Goal: Task Accomplishment & Management: Use online tool/utility

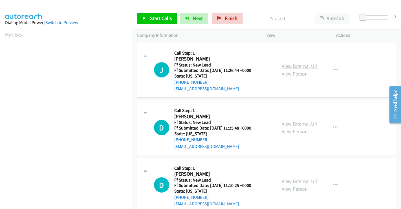
click at [288, 65] on link "View External Url" at bounding box center [300, 66] width 36 height 6
click at [293, 125] on link "View External Url" at bounding box center [300, 123] width 36 height 6
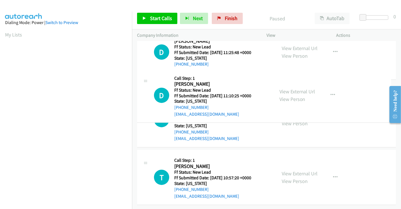
scroll to position [94, 0]
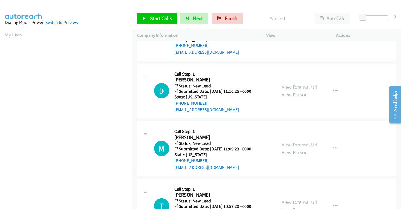
click at [293, 86] on link "View External Url" at bounding box center [300, 87] width 36 height 6
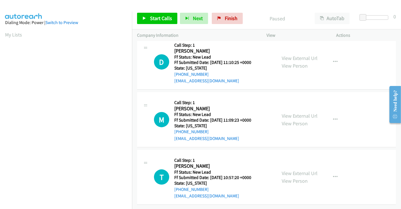
scroll to position [127, 0]
click at [296, 112] on link "View External Url" at bounding box center [300, 115] width 36 height 6
click at [293, 170] on link "View External Url" at bounding box center [300, 173] width 36 height 6
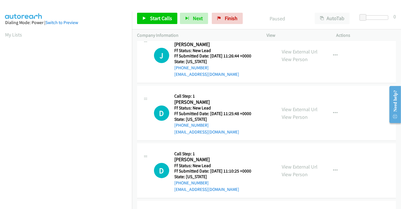
scroll to position [0, 0]
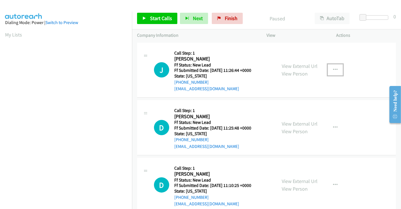
click at [328, 70] on button "button" at bounding box center [335, 69] width 15 height 11
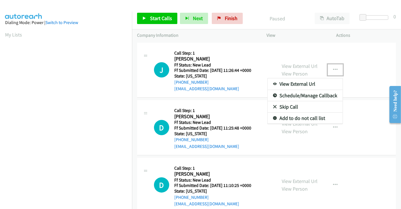
click at [292, 105] on link "Skip Call" at bounding box center [305, 106] width 75 height 11
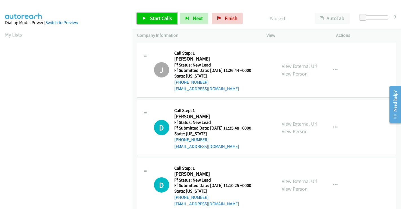
click at [162, 20] on span "Start Calls" at bounding box center [161, 18] width 22 height 6
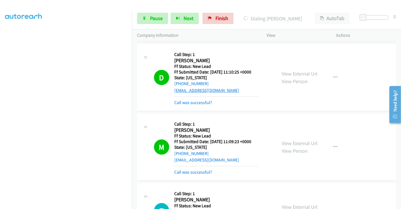
scroll to position [188, 0]
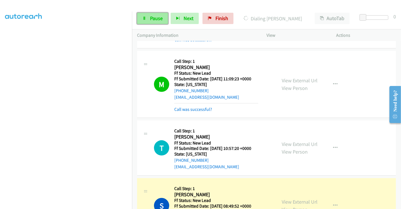
click at [154, 17] on span "Pause" at bounding box center [156, 18] width 13 height 6
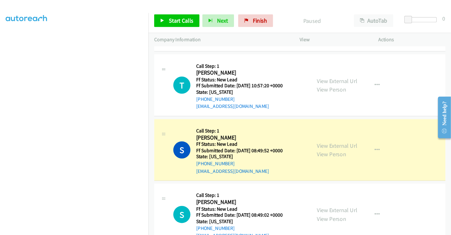
scroll to position [313, 0]
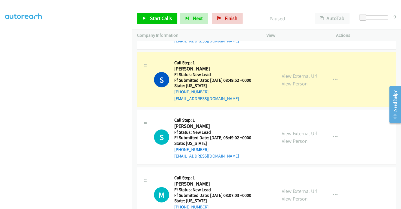
click at [294, 73] on link "View External Url" at bounding box center [300, 76] width 36 height 6
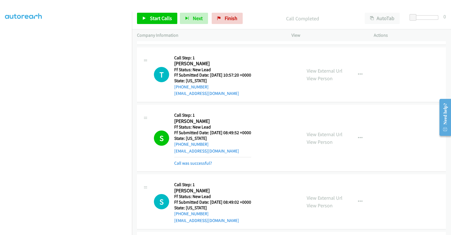
scroll to position [172, 0]
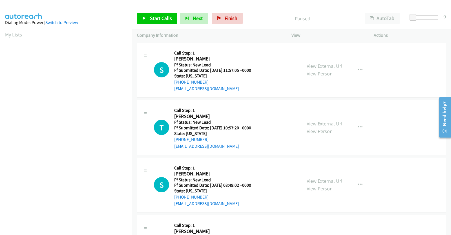
click at [313, 182] on link "View External Url" at bounding box center [325, 180] width 36 height 6
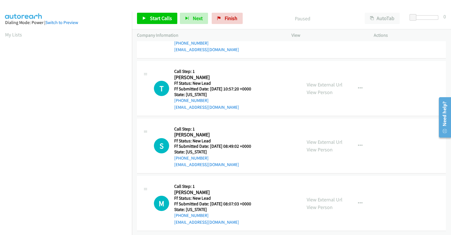
scroll to position [44, 0]
click at [358, 143] on icon "button" at bounding box center [360, 145] width 5 height 5
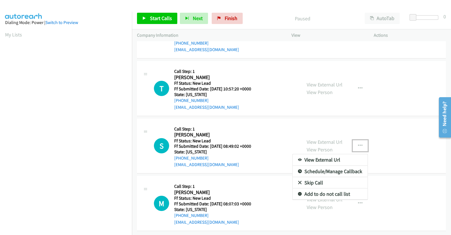
click at [305, 177] on link "Skip Call" at bounding box center [330, 182] width 75 height 11
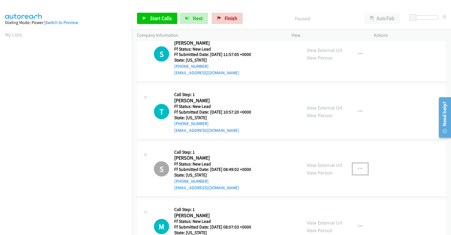
scroll to position [0, 0]
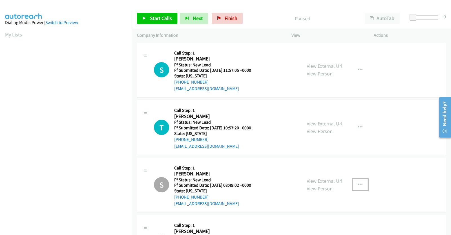
click at [321, 65] on link "View External Url" at bounding box center [325, 66] width 36 height 6
click at [158, 23] on link "Start Calls" at bounding box center [157, 18] width 40 height 11
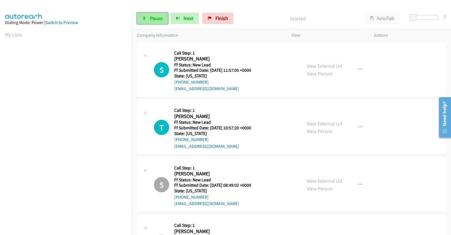
click at [148, 21] on link "Pause" at bounding box center [152, 18] width 31 height 11
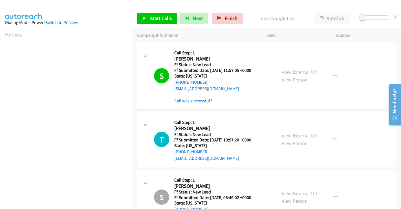
scroll to position [109, 0]
click at [153, 16] on span "Start Calls" at bounding box center [161, 18] width 22 height 6
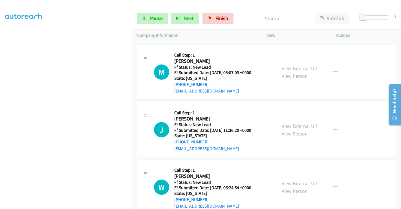
scroll to position [188, 0]
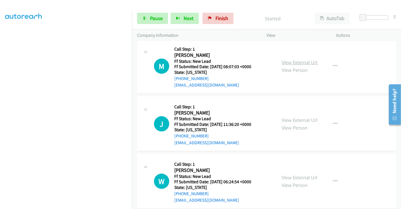
click at [293, 60] on link "View External Url" at bounding box center [300, 62] width 36 height 6
click at [293, 118] on link "View External Url" at bounding box center [300, 120] width 36 height 6
click at [297, 174] on link "View External Url" at bounding box center [300, 177] width 36 height 6
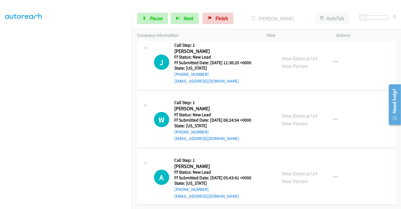
scroll to position [253, 0]
click at [298, 170] on link "View External Url" at bounding box center [300, 173] width 36 height 6
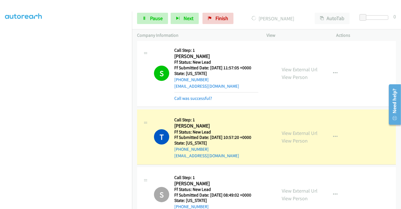
scroll to position [0, 0]
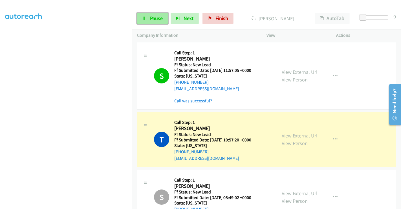
click at [155, 16] on span "Pause" at bounding box center [156, 18] width 13 height 6
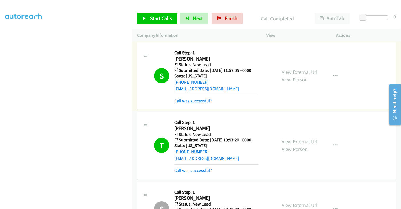
click at [201, 100] on link "Call was successful?" at bounding box center [193, 100] width 38 height 5
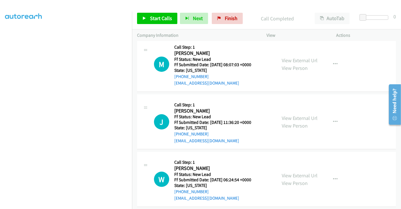
scroll to position [191, 0]
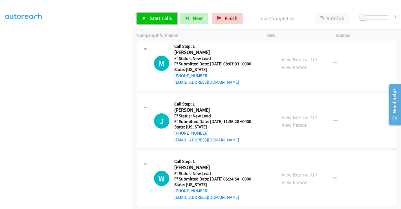
click at [155, 16] on span "Start Calls" at bounding box center [161, 18] width 22 height 6
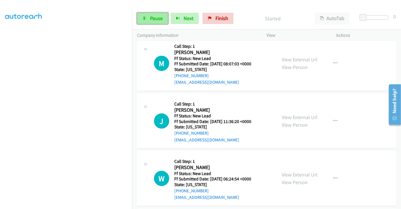
click at [149, 20] on link "Pause" at bounding box center [152, 18] width 31 height 11
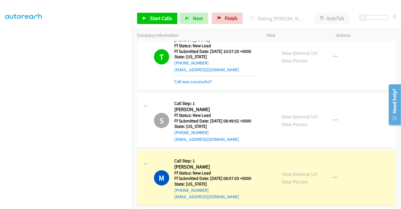
scroll to position [159, 0]
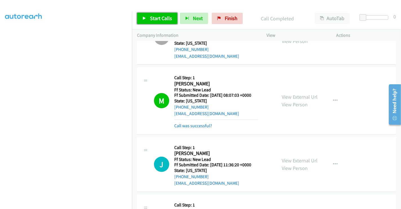
click at [154, 16] on span "Start Calls" at bounding box center [161, 18] width 22 height 6
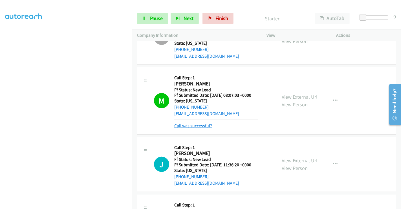
click at [195, 126] on link "Call was successful?" at bounding box center [193, 125] width 38 height 5
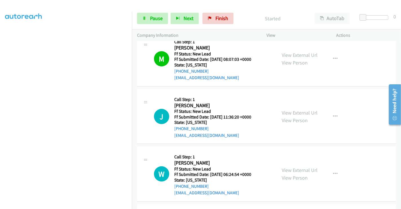
scroll to position [222, 0]
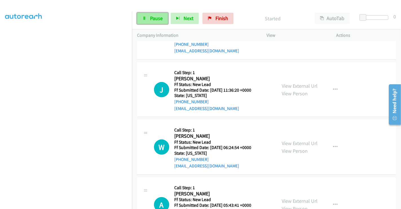
click at [150, 17] on span "Pause" at bounding box center [156, 18] width 13 height 6
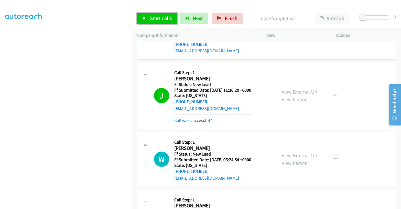
click at [159, 18] on span "Start Calls" at bounding box center [161, 18] width 22 height 6
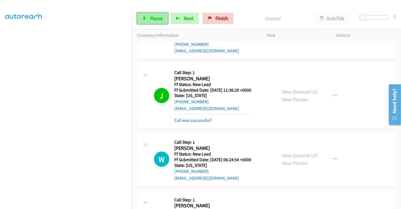
click at [157, 20] on span "Pause" at bounding box center [156, 18] width 13 height 6
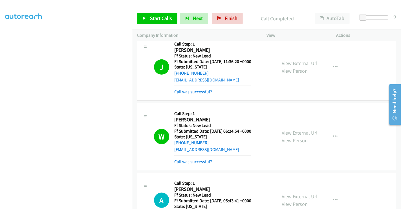
scroll to position [277, 0]
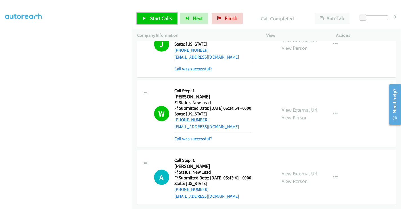
click at [155, 17] on span "Start Calls" at bounding box center [161, 18] width 22 height 6
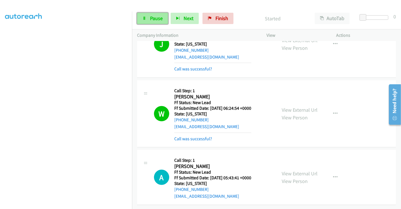
click at [154, 17] on span "Pause" at bounding box center [156, 18] width 13 height 6
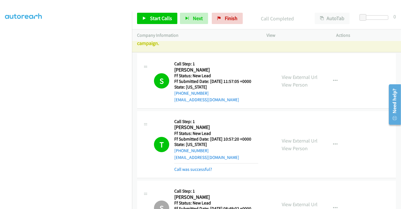
scroll to position [0, 0]
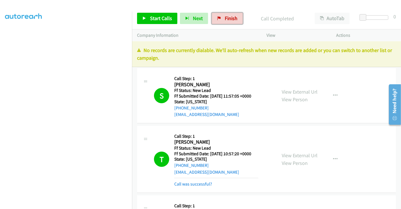
drag, startPoint x: 227, startPoint y: 18, endPoint x: 222, endPoint y: 37, distance: 19.4
click at [227, 18] on span "Finish" at bounding box center [231, 18] width 13 height 6
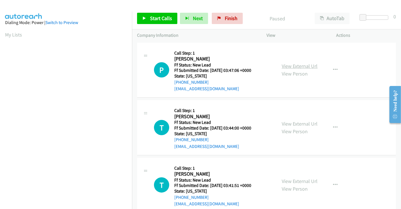
click at [296, 67] on link "View External Url" at bounding box center [300, 66] width 36 height 6
click at [295, 120] on link "View External Url" at bounding box center [300, 123] width 36 height 6
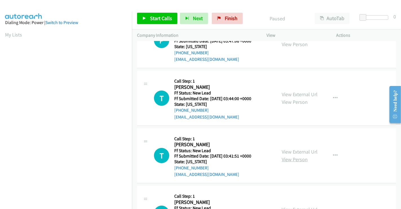
scroll to position [63, 0]
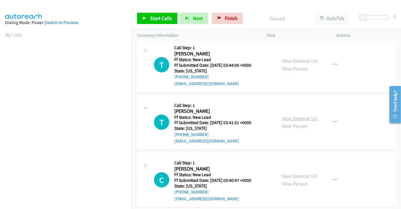
click at [296, 119] on link "View External Url" at bounding box center [300, 118] width 36 height 6
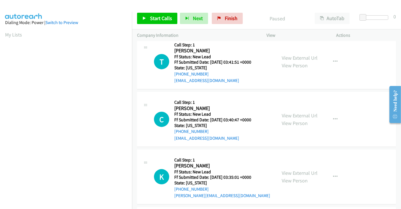
scroll to position [125, 0]
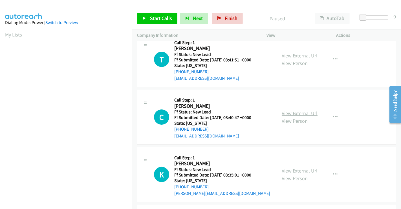
click at [295, 111] on link "View External Url" at bounding box center [300, 113] width 36 height 6
click at [296, 167] on link "View External Url" at bounding box center [300, 170] width 36 height 6
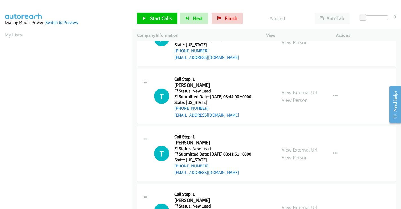
scroll to position [0, 0]
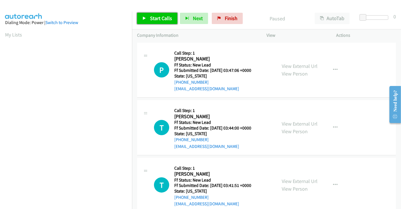
click at [163, 18] on span "Start Calls" at bounding box center [161, 18] width 22 height 6
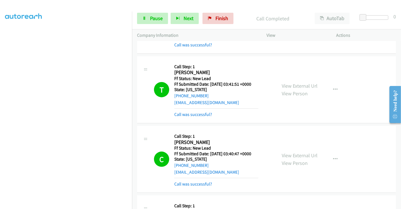
scroll to position [109, 0]
click at [155, 20] on span "Pause" at bounding box center [156, 18] width 13 height 6
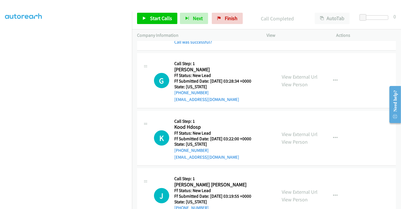
scroll to position [345, 0]
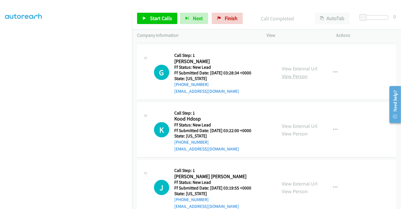
drag, startPoint x: 283, startPoint y: 68, endPoint x: 284, endPoint y: 73, distance: 4.9
click at [284, 68] on link "View External Url" at bounding box center [300, 68] width 36 height 6
click at [293, 123] on link "View External Url" at bounding box center [300, 125] width 36 height 6
click at [291, 183] on link "View External Url" at bounding box center [300, 183] width 36 height 6
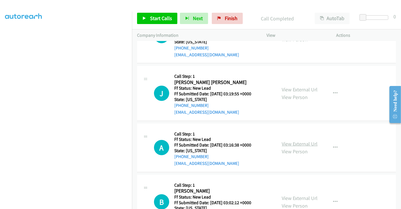
click at [297, 141] on link "View External Url" at bounding box center [300, 143] width 36 height 6
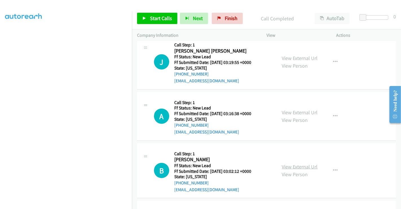
click at [295, 163] on link "View External Url" at bounding box center [300, 166] width 36 height 6
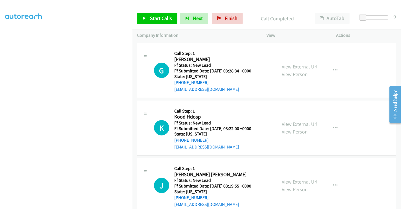
scroll to position [313, 0]
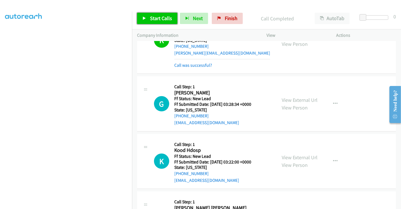
click at [164, 19] on span "Start Calls" at bounding box center [161, 18] width 22 height 6
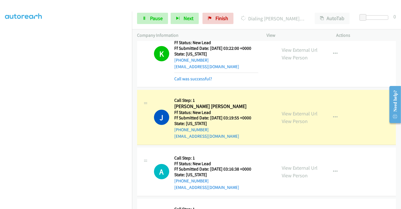
scroll to position [470, 0]
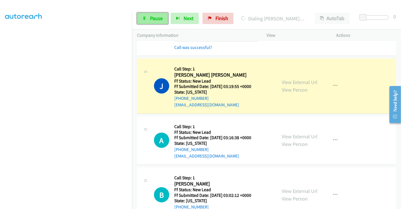
click at [153, 16] on span "Pause" at bounding box center [156, 18] width 13 height 6
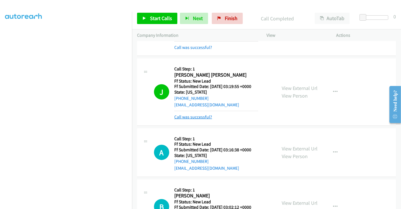
click at [191, 115] on link "Call was successful?" at bounding box center [193, 116] width 38 height 5
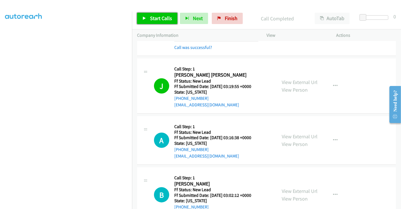
click at [147, 16] on link "Start Calls" at bounding box center [157, 18] width 40 height 11
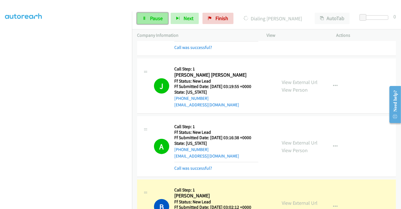
click at [153, 16] on span "Pause" at bounding box center [156, 18] width 13 height 6
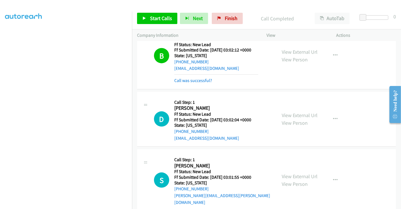
scroll to position [658, 0]
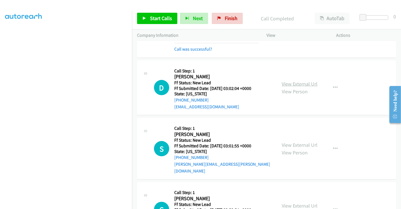
click at [293, 82] on link "View External Url" at bounding box center [300, 83] width 36 height 6
click at [299, 142] on link "View External Url" at bounding box center [300, 144] width 36 height 6
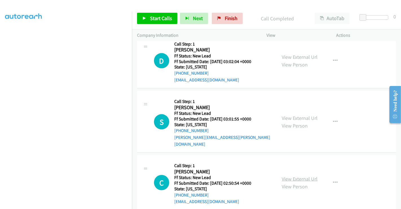
scroll to position [721, 0]
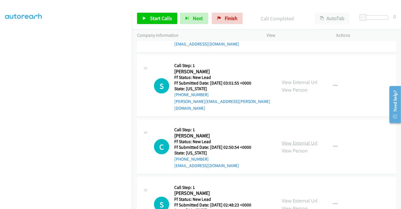
click at [302, 139] on link "View External Url" at bounding box center [300, 142] width 36 height 6
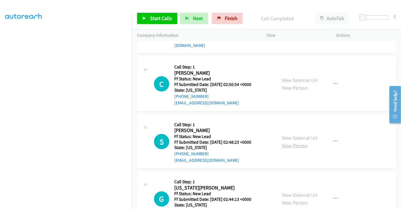
scroll to position [784, 0]
click at [301, 134] on link "View External Url" at bounding box center [300, 137] width 36 height 6
click at [302, 192] on link "View External Url" at bounding box center [300, 195] width 36 height 6
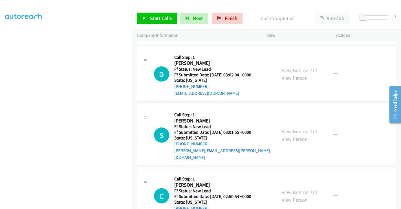
scroll to position [658, 0]
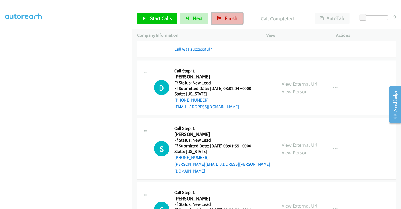
click at [233, 19] on span "Finish" at bounding box center [231, 18] width 13 height 6
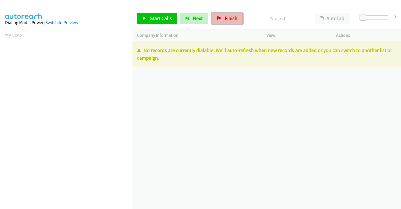
click at [226, 14] on link "Finish" at bounding box center [227, 18] width 31 height 11
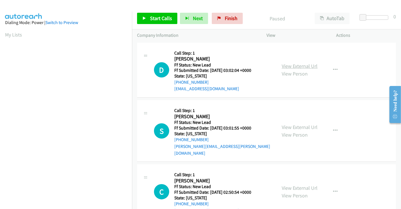
click at [301, 65] on link "View External Url" at bounding box center [300, 66] width 36 height 6
click at [297, 124] on link "View External Url" at bounding box center [300, 127] width 36 height 6
click at [297, 184] on link "View External Url" at bounding box center [300, 187] width 36 height 6
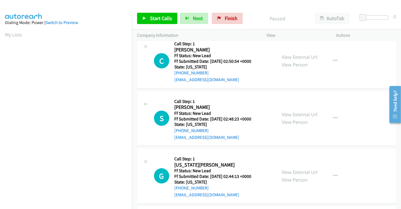
scroll to position [157, 0]
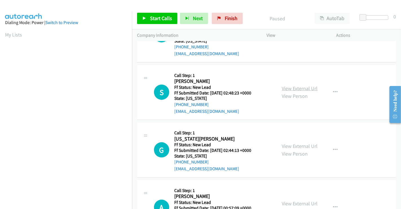
click at [292, 85] on link "View External Url" at bounding box center [300, 88] width 36 height 6
click at [299, 142] on link "View External Url" at bounding box center [300, 145] width 36 height 6
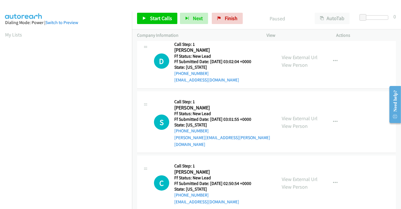
scroll to position [0, 0]
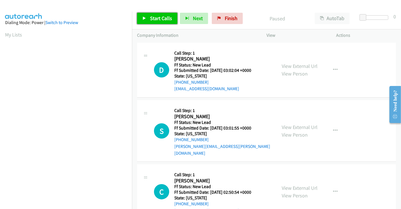
click at [163, 16] on span "Start Calls" at bounding box center [161, 18] width 22 height 6
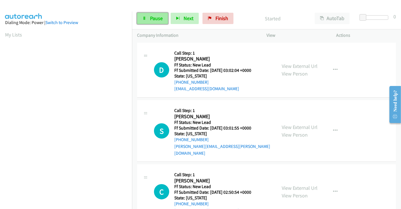
click at [153, 19] on span "Pause" at bounding box center [156, 18] width 13 height 6
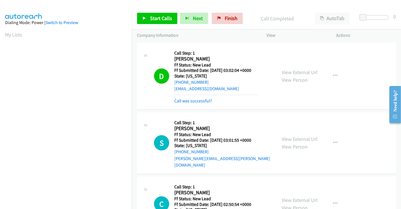
scroll to position [109, 0]
click at [188, 101] on link "Call was successful?" at bounding box center [193, 100] width 38 height 5
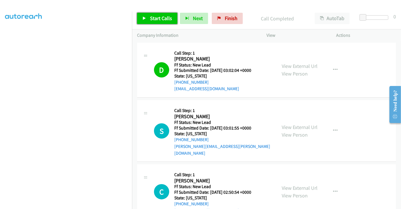
click at [160, 18] on span "Start Calls" at bounding box center [161, 18] width 22 height 6
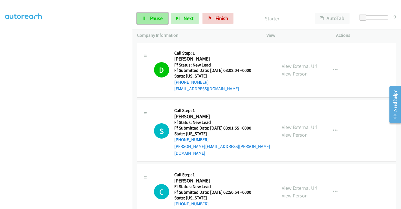
click at [151, 16] on span "Pause" at bounding box center [156, 18] width 13 height 6
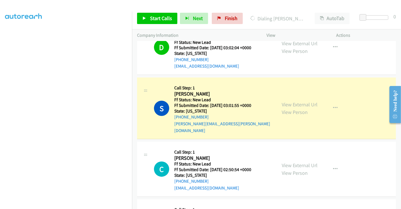
scroll to position [0, 0]
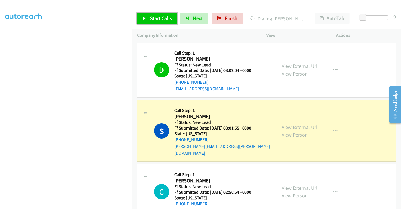
click at [156, 18] on span "Start Calls" at bounding box center [161, 18] width 22 height 6
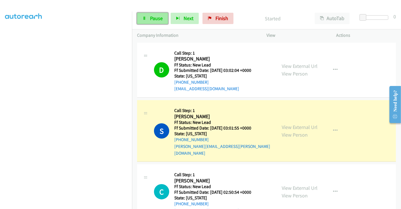
click at [152, 18] on span "Pause" at bounding box center [156, 18] width 13 height 6
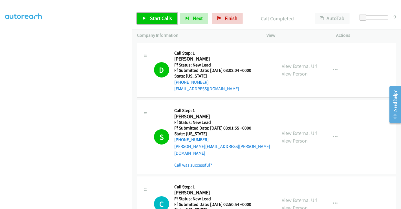
click at [162, 18] on span "Start Calls" at bounding box center [161, 18] width 22 height 6
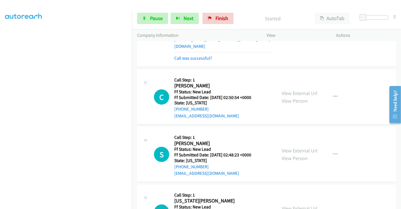
scroll to position [125, 0]
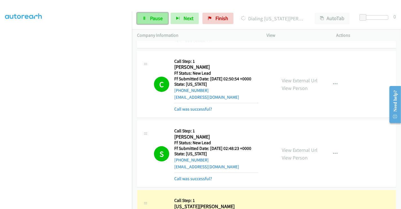
click at [146, 17] on icon at bounding box center [144, 19] width 4 height 4
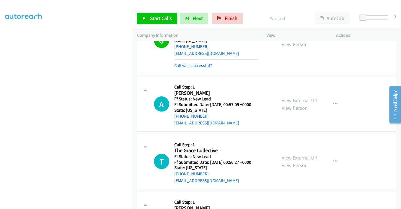
scroll to position [278, 0]
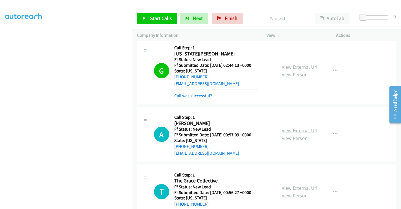
click at [292, 127] on link "View External Url" at bounding box center [300, 130] width 36 height 6
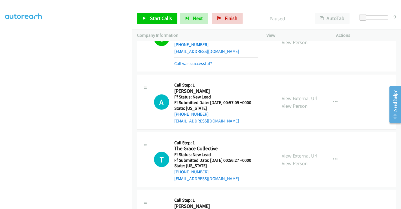
scroll to position [340, 0]
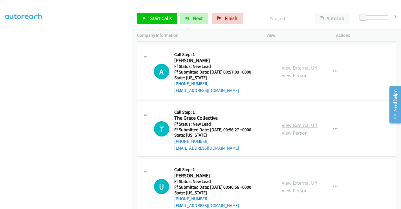
click at [299, 122] on link "View External Url" at bounding box center [300, 125] width 36 height 6
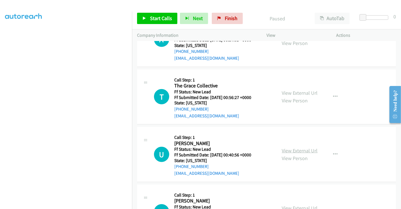
scroll to position [403, 0]
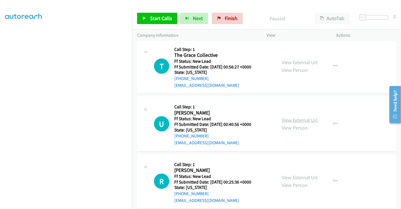
click at [297, 117] on link "View External Url" at bounding box center [300, 120] width 36 height 6
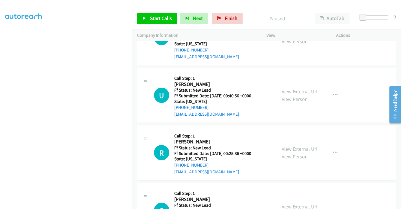
scroll to position [466, 0]
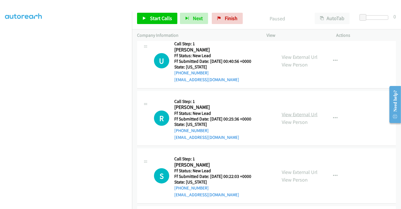
click at [295, 111] on link "View External Url" at bounding box center [300, 114] width 36 height 6
click at [291, 168] on link "View External Url" at bounding box center [300, 171] width 36 height 6
click at [157, 18] on span "Start Calls" at bounding box center [161, 18] width 22 height 6
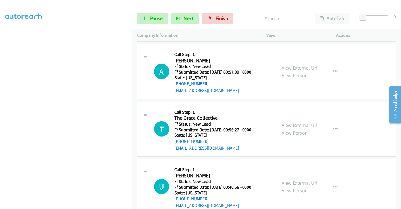
scroll to position [309, 0]
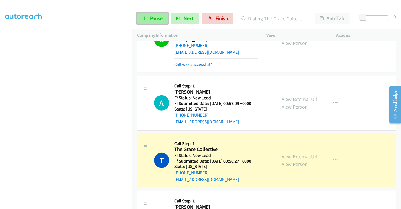
click at [149, 17] on link "Pause" at bounding box center [152, 18] width 31 height 11
click at [154, 19] on span "Pause" at bounding box center [156, 18] width 13 height 6
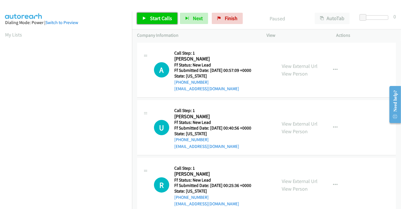
click at [163, 19] on span "Start Calls" at bounding box center [161, 18] width 22 height 6
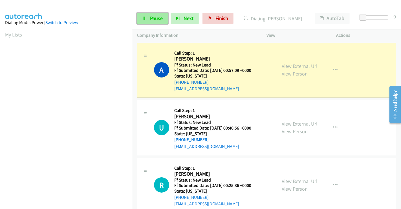
click at [154, 17] on span "Pause" at bounding box center [156, 18] width 13 height 6
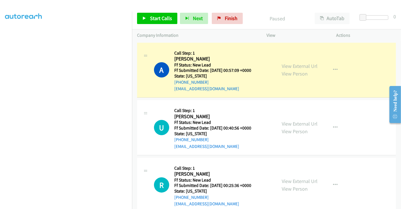
scroll to position [109, 0]
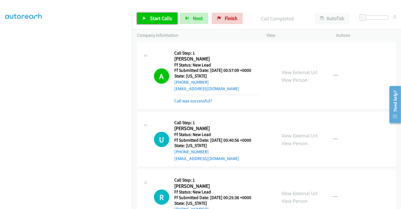
click at [156, 20] on span "Start Calls" at bounding box center [161, 18] width 22 height 6
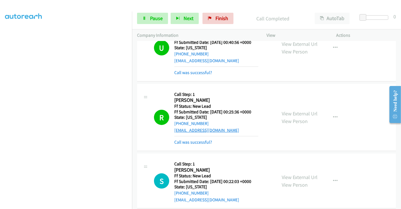
scroll to position [125, 0]
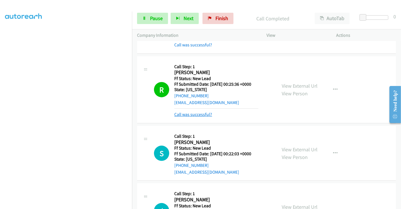
click at [199, 112] on link "Call was successful?" at bounding box center [193, 113] width 38 height 5
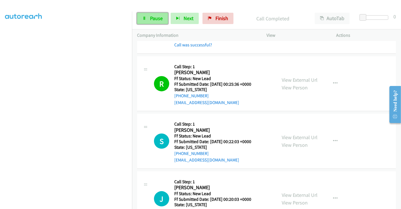
click at [154, 20] on span "Pause" at bounding box center [156, 18] width 13 height 6
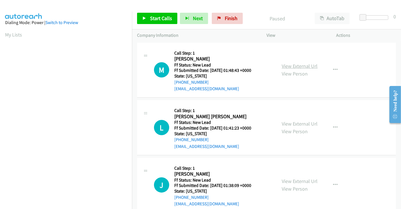
click at [302, 64] on link "View External Url" at bounding box center [300, 66] width 36 height 6
click at [227, 16] on span "Finish" at bounding box center [231, 18] width 13 height 6
click at [287, 65] on link "View External Url" at bounding box center [300, 66] width 36 height 6
click at [303, 125] on link "View External Url" at bounding box center [300, 123] width 36 height 6
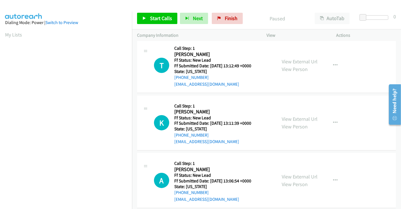
scroll to position [63, 0]
click at [295, 117] on link "View External Url" at bounding box center [300, 118] width 36 height 6
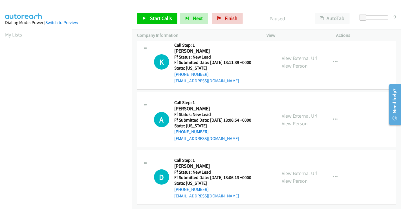
scroll to position [125, 0]
click at [291, 112] on link "View External Url" at bounding box center [300, 115] width 36 height 6
click at [296, 172] on link "View External Url" at bounding box center [300, 173] width 36 height 6
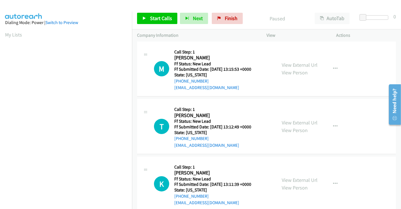
scroll to position [0, 0]
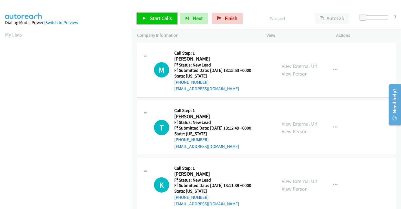
click at [156, 17] on span "Start Calls" at bounding box center [161, 18] width 22 height 6
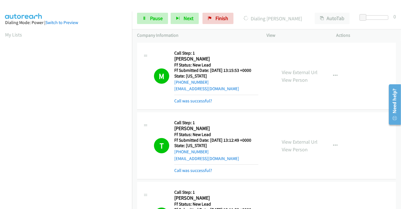
scroll to position [109, 0]
click at [154, 17] on span "Pause" at bounding box center [156, 18] width 13 height 6
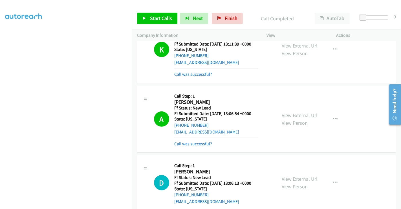
scroll to position [188, 0]
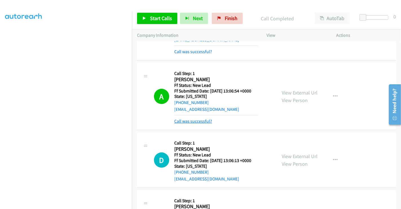
click at [199, 121] on link "Call was successful?" at bounding box center [193, 120] width 38 height 5
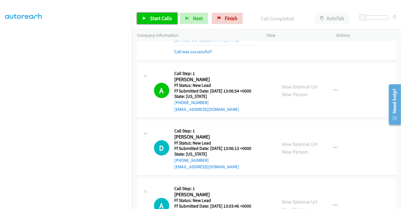
click at [159, 17] on span "Start Calls" at bounding box center [161, 18] width 22 height 6
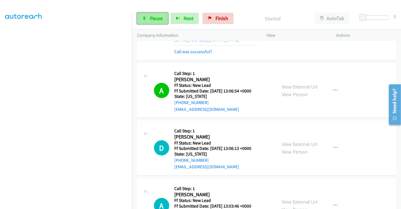
click at [154, 17] on span "Pause" at bounding box center [156, 18] width 13 height 6
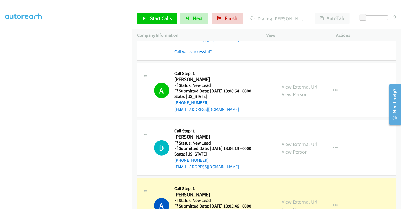
scroll to position [251, 0]
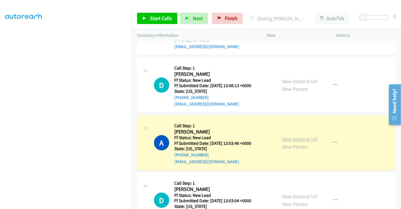
click at [307, 137] on link "View External Url" at bounding box center [300, 138] width 36 height 6
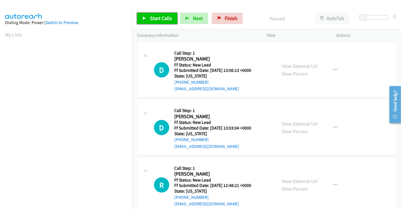
click at [151, 18] on span "Start Calls" at bounding box center [161, 18] width 22 height 6
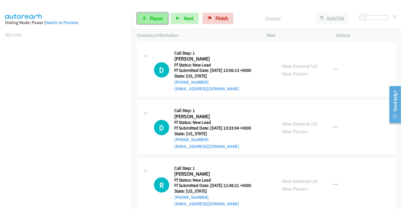
click at [153, 17] on span "Pause" at bounding box center [156, 18] width 13 height 6
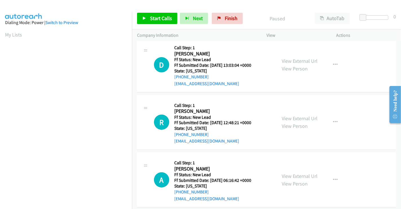
scroll to position [69, 0]
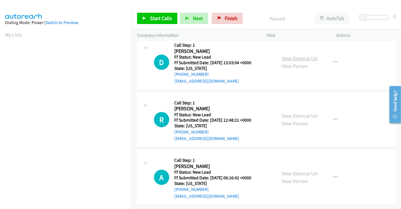
click at [288, 55] on link "View External Url" at bounding box center [300, 58] width 36 height 6
click at [295, 112] on link "View External Url" at bounding box center [300, 115] width 36 height 6
click at [299, 170] on link "View External Url" at bounding box center [300, 173] width 36 height 6
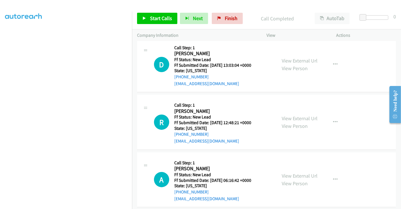
scroll to position [81, 0]
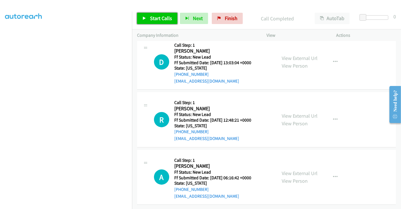
click at [160, 18] on span "Start Calls" at bounding box center [161, 18] width 22 height 6
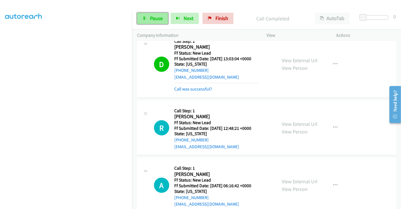
click at [153, 15] on span "Pause" at bounding box center [156, 18] width 13 height 6
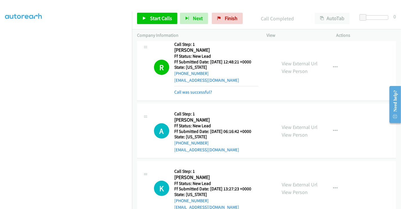
scroll to position [113, 0]
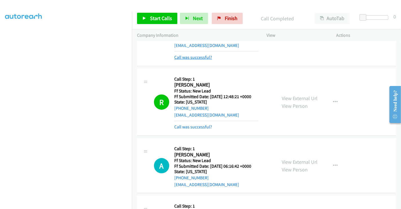
click at [194, 59] on link "Call was successful?" at bounding box center [193, 56] width 38 height 5
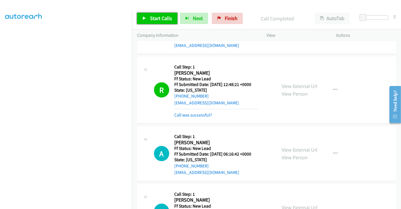
click at [154, 21] on span "Start Calls" at bounding box center [161, 18] width 22 height 6
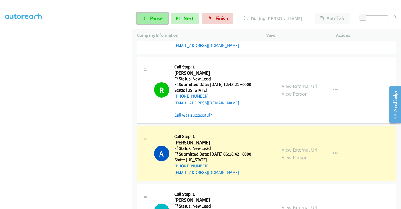
click at [144, 17] on icon at bounding box center [144, 19] width 4 height 4
click at [157, 16] on span "Pause" at bounding box center [156, 18] width 13 height 6
click at [152, 16] on span "Pause" at bounding box center [156, 18] width 13 height 6
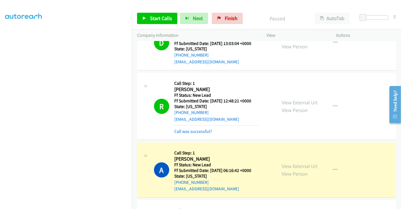
scroll to position [176, 0]
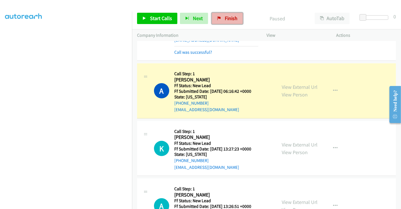
click at [225, 17] on span "Finish" at bounding box center [231, 18] width 13 height 6
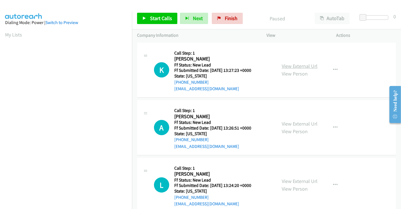
click at [295, 65] on link "View External Url" at bounding box center [300, 66] width 36 height 6
click at [296, 122] on link "View External Url" at bounding box center [300, 123] width 36 height 6
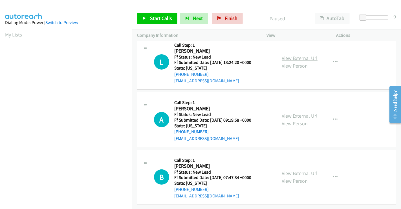
click at [290, 55] on link "View External Url" at bounding box center [300, 58] width 36 height 6
click at [292, 112] on link "View External Url" at bounding box center [300, 115] width 36 height 6
click at [290, 170] on link "View External Url" at bounding box center [300, 173] width 36 height 6
click at [160, 17] on span "Start Calls" at bounding box center [161, 18] width 22 height 6
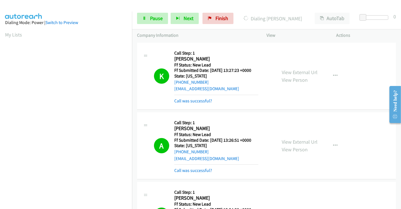
scroll to position [109, 0]
click at [144, 21] on link "Pause" at bounding box center [152, 18] width 31 height 11
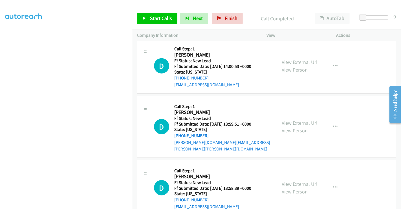
scroll to position [317, 0]
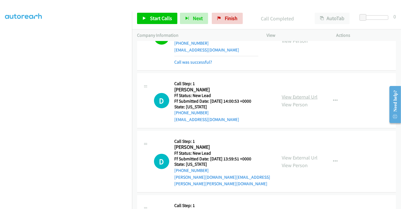
click at [294, 97] on link "View External Url" at bounding box center [300, 96] width 36 height 6
click at [295, 155] on link "View External Url" at bounding box center [300, 157] width 36 height 6
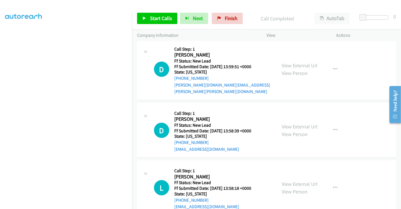
scroll to position [411, 0]
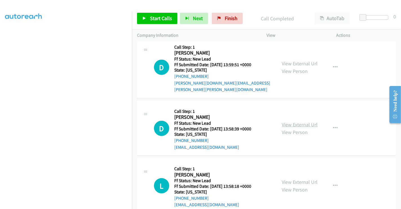
click at [292, 121] on link "View External Url" at bounding box center [300, 124] width 36 height 6
click at [286, 178] on link "View External Url" at bounding box center [300, 181] width 36 height 6
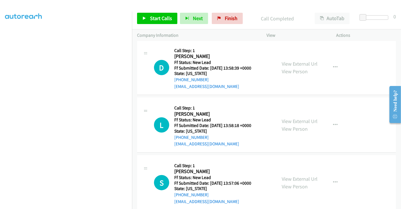
scroll to position [473, 0]
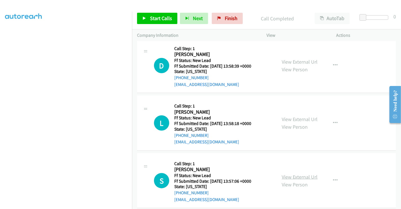
click at [300, 173] on link "View External Url" at bounding box center [300, 176] width 36 height 6
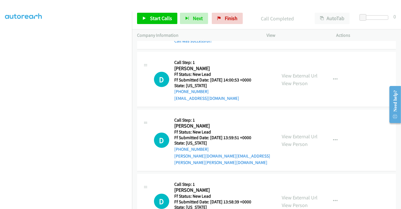
scroll to position [348, 0]
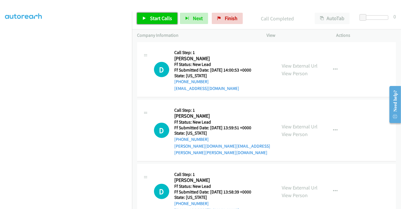
click at [161, 22] on link "Start Calls" at bounding box center [157, 18] width 40 height 11
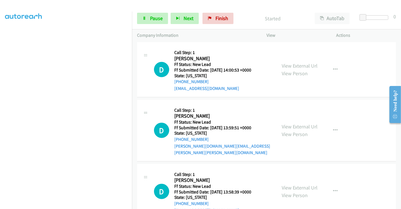
scroll to position [316, 0]
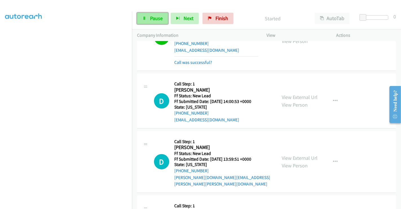
click at [152, 16] on span "Pause" at bounding box center [156, 18] width 13 height 6
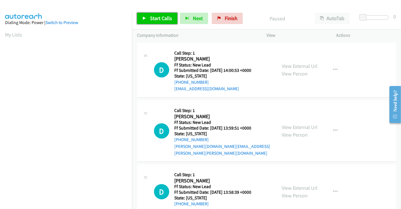
click at [165, 17] on span "Start Calls" at bounding box center [161, 18] width 22 height 6
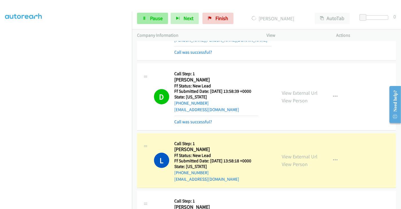
scroll to position [125, 0]
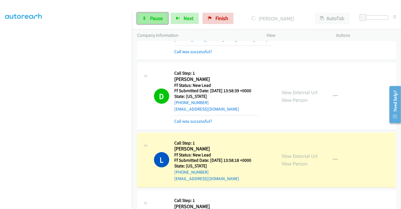
click at [150, 19] on span "Pause" at bounding box center [156, 18] width 13 height 6
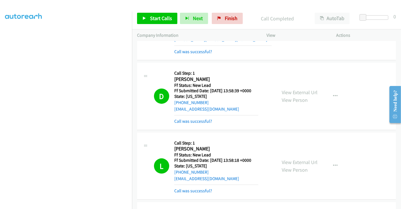
scroll to position [175, 0]
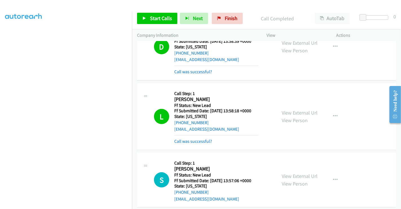
click at [195, 137] on div "L Callback Scheduled Call Step: 1 Lans Christenson America/New_York Ff Status: …" at bounding box center [266, 116] width 259 height 67
click at [193, 138] on link "Call was successful?" at bounding box center [193, 140] width 38 height 5
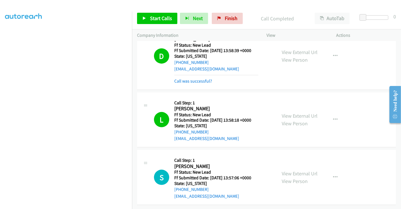
scroll to position [163, 0]
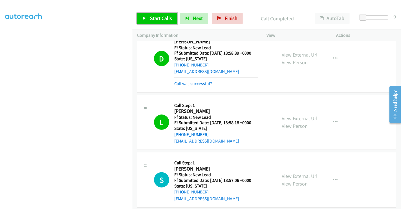
click at [155, 18] on span "Start Calls" at bounding box center [161, 18] width 22 height 6
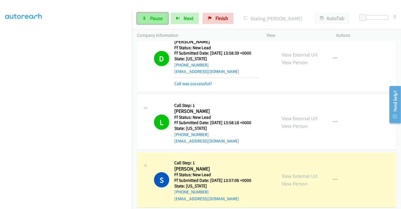
click at [150, 18] on span "Pause" at bounding box center [156, 18] width 13 height 6
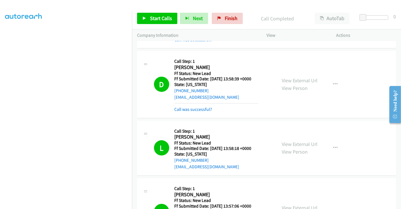
scroll to position [200, 0]
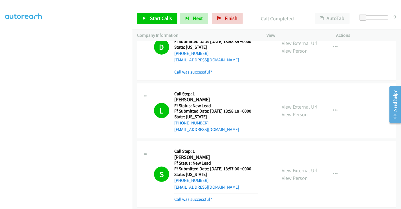
click at [203, 196] on link "Call was successful?" at bounding box center [193, 198] width 38 height 5
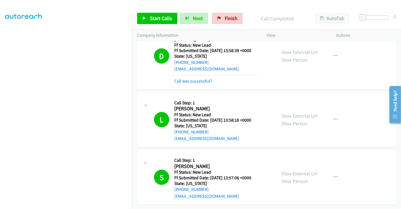
scroll to position [188, 0]
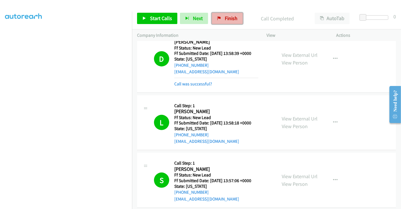
click at [219, 18] on link "Finish" at bounding box center [227, 18] width 31 height 11
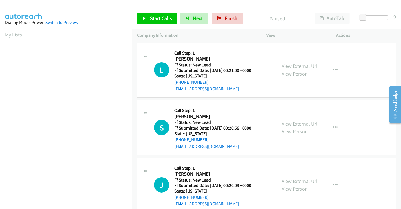
drag, startPoint x: 290, startPoint y: 65, endPoint x: 293, endPoint y: 73, distance: 8.6
click at [290, 65] on link "View External Url" at bounding box center [300, 66] width 36 height 6
click at [297, 122] on link "View External Url" at bounding box center [300, 123] width 36 height 6
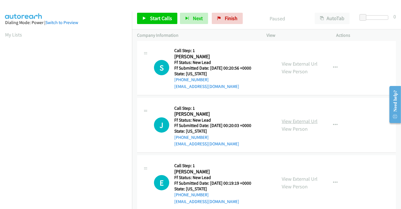
scroll to position [63, 0]
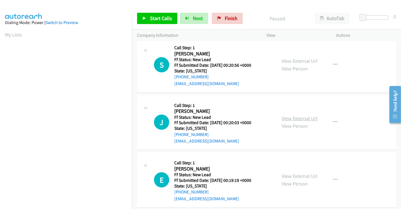
click at [299, 117] on link "View External Url" at bounding box center [300, 118] width 36 height 6
click at [291, 173] on link "View External Url" at bounding box center [300, 175] width 36 height 6
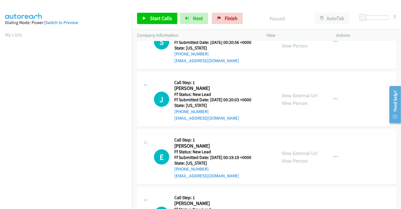
scroll to position [157, 0]
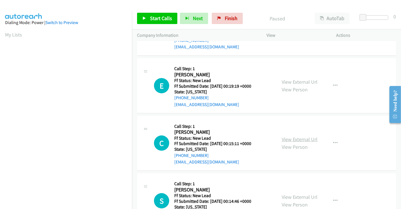
click at [292, 138] on link "View External Url" at bounding box center [300, 139] width 36 height 6
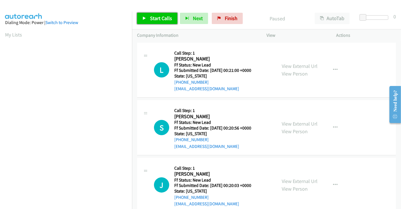
click at [159, 14] on link "Start Calls" at bounding box center [157, 18] width 40 height 11
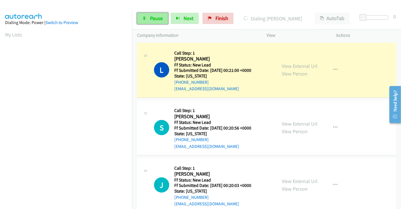
click at [156, 19] on span "Pause" at bounding box center [156, 18] width 13 height 6
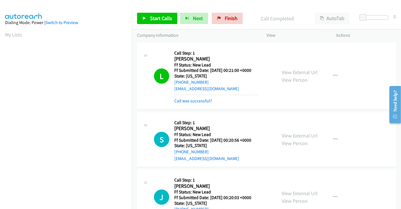
scroll to position [109, 0]
click at [196, 99] on link "Call was successful?" at bounding box center [193, 100] width 38 height 5
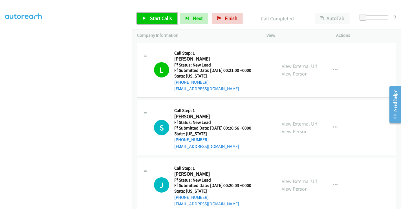
click at [154, 14] on link "Start Calls" at bounding box center [157, 18] width 40 height 11
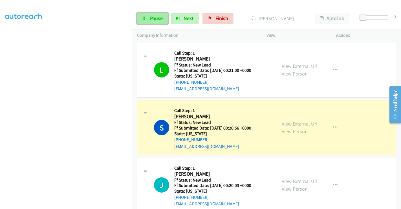
click at [156, 22] on link "Pause" at bounding box center [152, 18] width 31 height 11
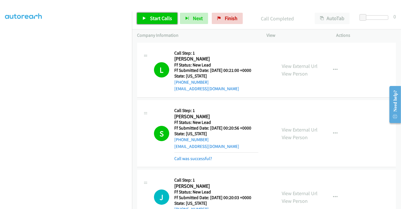
click at [151, 14] on link "Start Calls" at bounding box center [157, 18] width 40 height 11
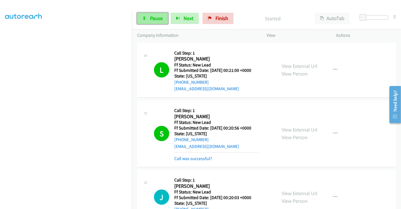
click at [151, 19] on span "Pause" at bounding box center [156, 18] width 13 height 6
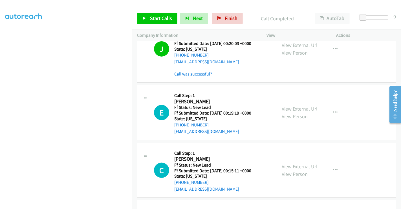
scroll to position [157, 0]
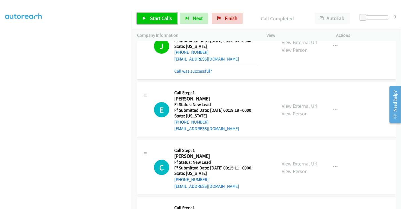
click at [155, 17] on span "Start Calls" at bounding box center [161, 18] width 22 height 6
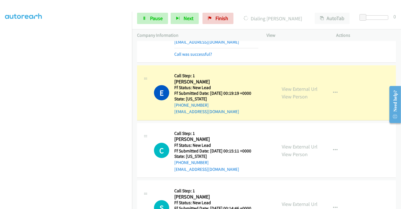
scroll to position [188, 0]
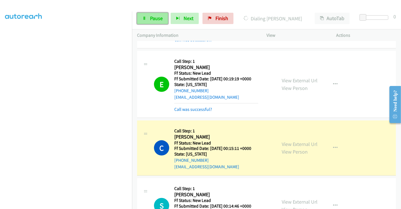
click at [150, 18] on span "Pause" at bounding box center [156, 18] width 13 height 6
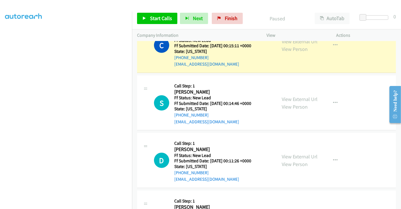
scroll to position [259, 0]
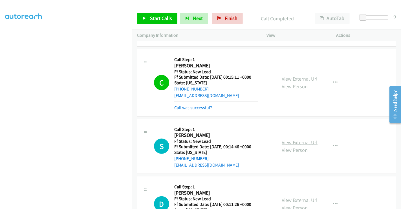
click at [288, 142] on link "View External Url" at bounding box center [300, 142] width 36 height 6
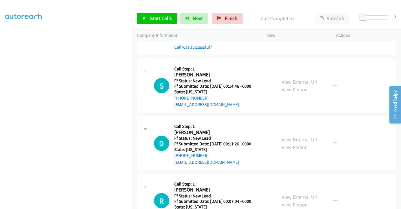
scroll to position [322, 0]
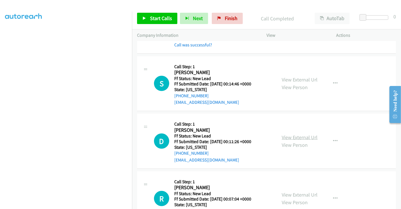
click at [299, 134] on link "View External Url" at bounding box center [300, 137] width 36 height 6
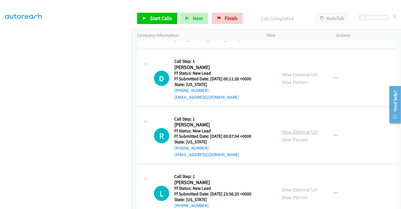
click at [298, 128] on link "View External Url" at bounding box center [300, 131] width 36 height 6
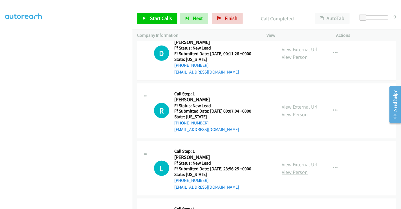
scroll to position [447, 0]
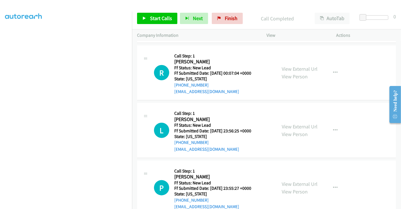
click at [293, 120] on div "View External Url View Person View External Url Email Schedule/Manage Callback …" at bounding box center [314, 130] width 75 height 45
click at [294, 124] on link "View External Url" at bounding box center [300, 126] width 36 height 6
click at [295, 181] on link "View External Url" at bounding box center [300, 183] width 36 height 6
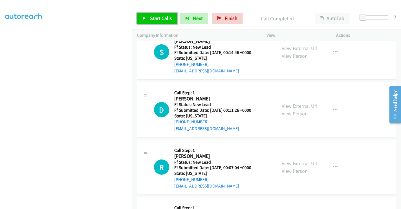
click at [159, 19] on span "Start Calls" at bounding box center [161, 18] width 22 height 6
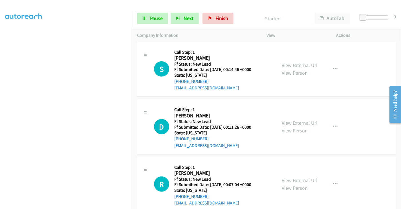
scroll to position [322, 0]
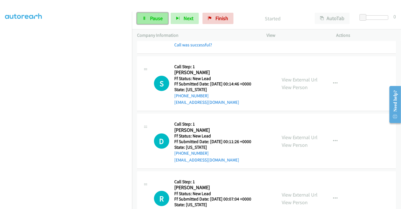
click at [153, 17] on span "Pause" at bounding box center [156, 18] width 13 height 6
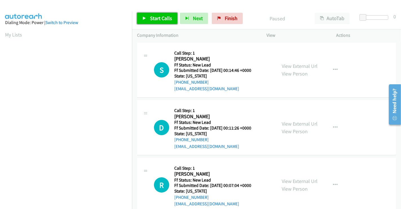
click at [159, 18] on span "Start Calls" at bounding box center [161, 18] width 22 height 6
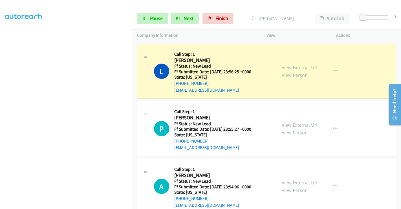
scroll to position [188, 0]
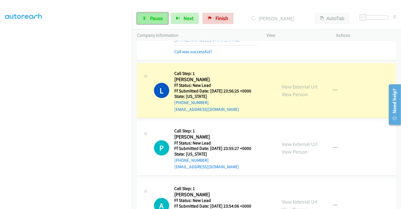
click at [154, 18] on span "Pause" at bounding box center [156, 18] width 13 height 6
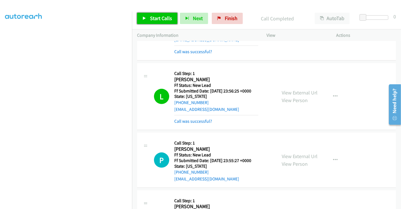
click at [159, 16] on span "Start Calls" at bounding box center [161, 18] width 22 height 6
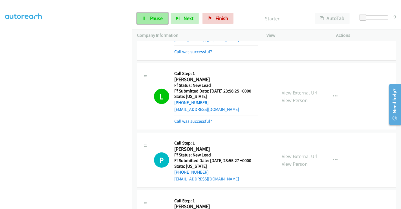
click at [156, 18] on span "Pause" at bounding box center [156, 18] width 13 height 6
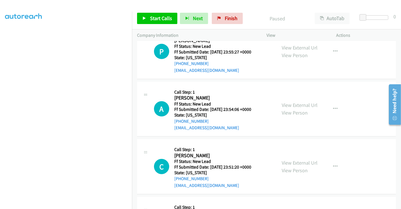
scroll to position [282, 0]
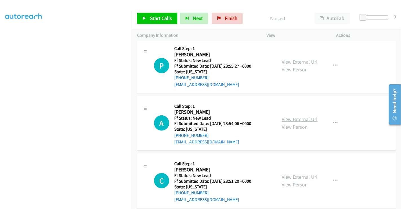
click at [297, 116] on link "View External Url" at bounding box center [300, 119] width 36 height 6
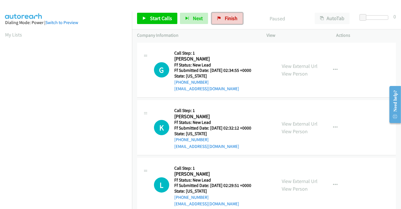
drag, startPoint x: 222, startPoint y: 17, endPoint x: 199, endPoint y: 24, distance: 23.3
click at [222, 17] on link "Finish" at bounding box center [227, 18] width 31 height 11
click at [301, 64] on link "View External Url" at bounding box center [300, 66] width 36 height 6
click at [299, 122] on link "View External Url" at bounding box center [300, 123] width 36 height 6
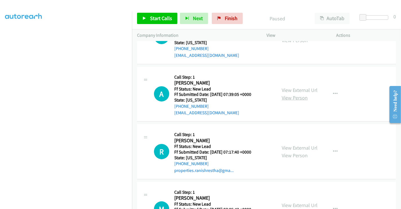
scroll to position [94, 0]
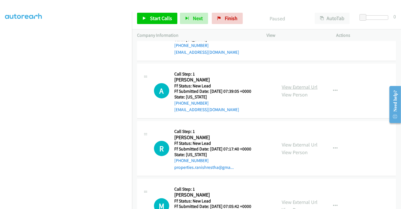
click at [293, 86] on link "View External Url" at bounding box center [300, 87] width 36 height 6
click at [295, 143] on link "View External Url" at bounding box center [300, 144] width 36 height 6
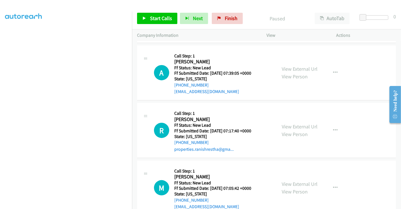
scroll to position [127, 0]
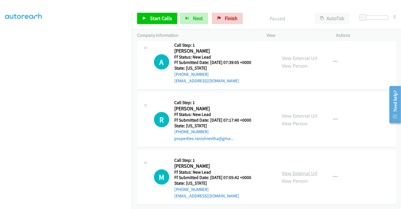
click at [295, 170] on link "View External Url" at bounding box center [300, 173] width 36 height 6
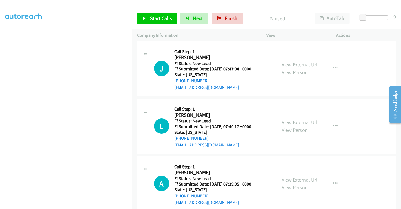
scroll to position [0, 0]
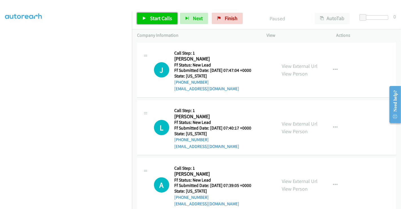
click at [152, 20] on span "Start Calls" at bounding box center [161, 18] width 22 height 6
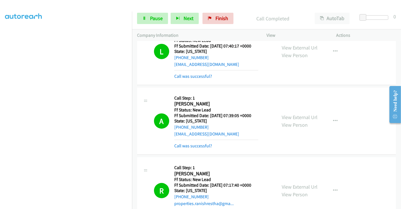
scroll to position [100, 0]
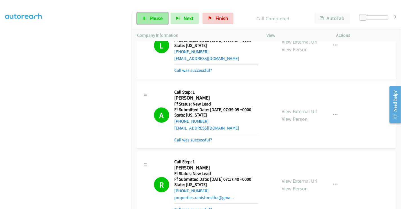
click at [150, 18] on span "Pause" at bounding box center [156, 18] width 13 height 6
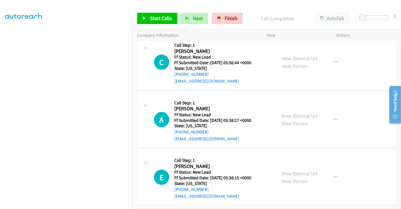
scroll to position [359, 0]
click at [293, 55] on link "View External Url" at bounding box center [300, 58] width 36 height 6
click at [297, 113] on link "View External Url" at bounding box center [300, 115] width 36 height 6
click at [297, 170] on link "View External Url" at bounding box center [300, 173] width 36 height 6
click at [157, 16] on span "Start Calls" at bounding box center [161, 18] width 22 height 6
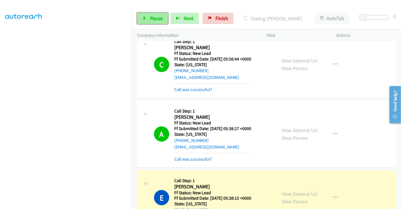
click at [150, 21] on span "Pause" at bounding box center [156, 18] width 13 height 6
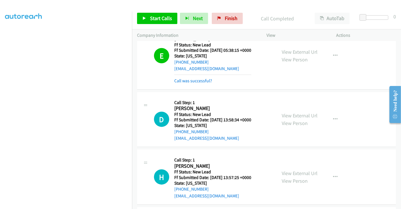
scroll to position [515, 0]
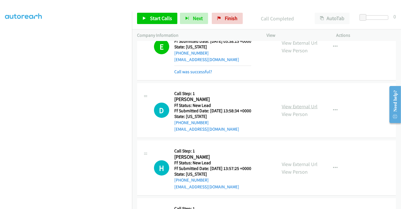
click at [295, 105] on link "View External Url" at bounding box center [300, 106] width 36 height 6
click at [194, 69] on link "Call was successful?" at bounding box center [193, 71] width 38 height 5
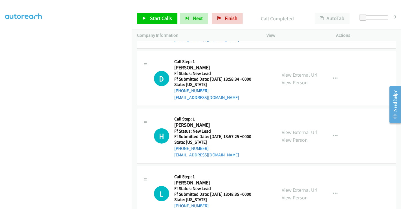
scroll to position [554, 0]
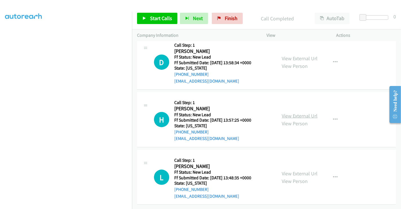
click at [296, 112] on link "View External Url" at bounding box center [300, 115] width 36 height 6
click at [295, 170] on link "View External Url" at bounding box center [300, 173] width 36 height 6
click at [155, 17] on span "Start Calls" at bounding box center [161, 18] width 22 height 6
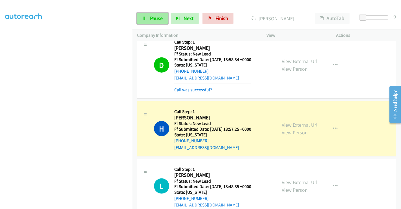
click at [150, 18] on span "Pause" at bounding box center [156, 18] width 13 height 6
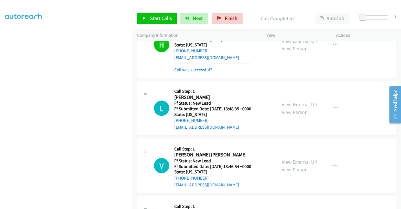
scroll to position [650, 0]
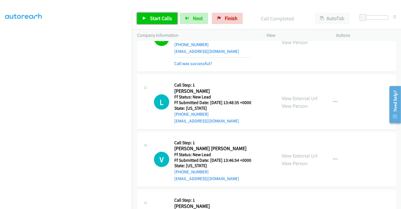
click at [151, 19] on span "Start Calls" at bounding box center [161, 18] width 22 height 6
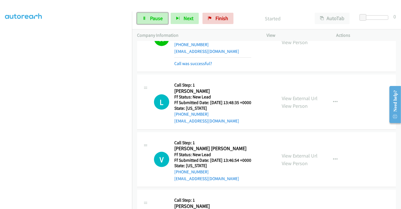
click at [151, 19] on span "Pause" at bounding box center [156, 18] width 13 height 6
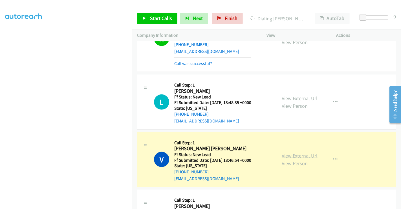
click at [298, 152] on link "View External Url" at bounding box center [300, 155] width 36 height 6
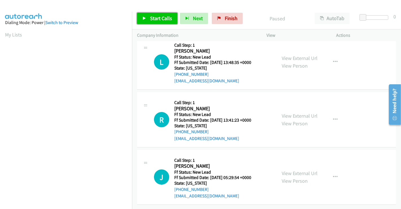
click at [152, 16] on span "Start Calls" at bounding box center [161, 18] width 22 height 6
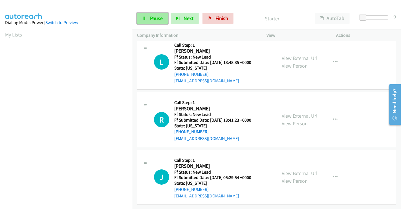
click at [152, 17] on span "Pause" at bounding box center [156, 18] width 13 height 6
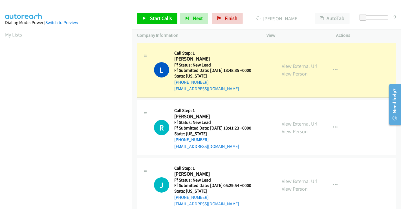
click at [292, 120] on link "View External Url" at bounding box center [300, 123] width 36 height 6
click at [305, 178] on link "View External Url" at bounding box center [300, 180] width 36 height 6
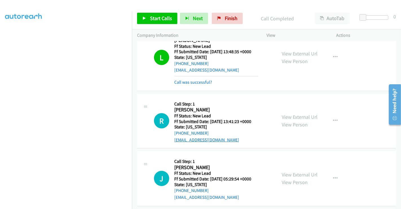
scroll to position [63, 0]
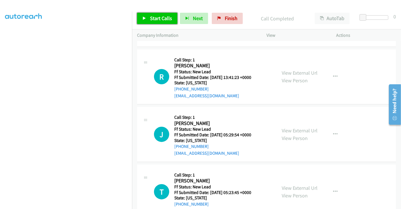
click at [156, 19] on span "Start Calls" at bounding box center [161, 18] width 22 height 6
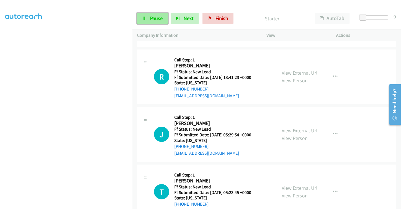
click at [157, 16] on span "Pause" at bounding box center [156, 18] width 13 height 6
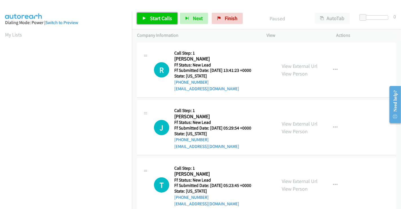
click at [159, 18] on span "Start Calls" at bounding box center [161, 18] width 22 height 6
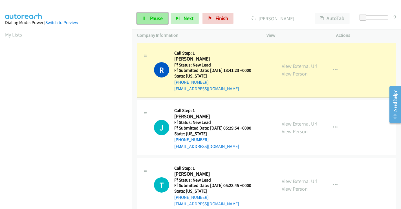
click at [152, 19] on span "Pause" at bounding box center [156, 18] width 13 height 6
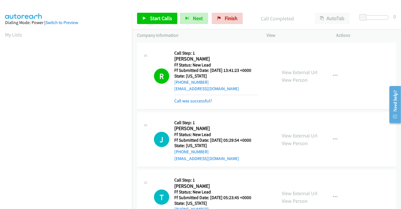
scroll to position [109, 0]
click at [196, 100] on link "Call was successful?" at bounding box center [193, 100] width 38 height 5
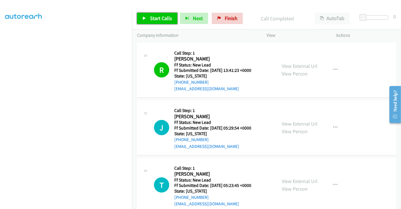
click at [156, 15] on span "Start Calls" at bounding box center [161, 18] width 22 height 6
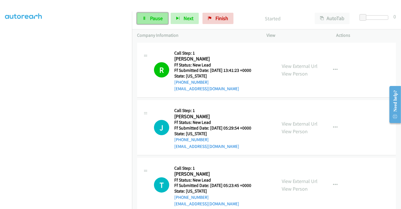
click at [154, 18] on span "Pause" at bounding box center [156, 18] width 13 height 6
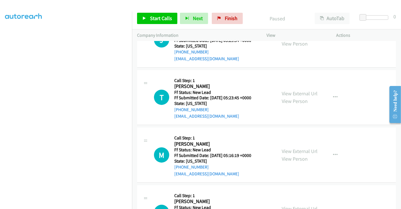
scroll to position [94, 0]
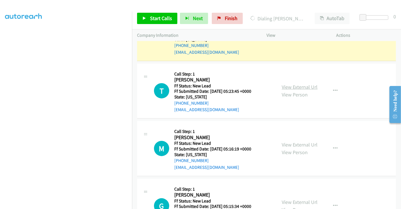
click at [291, 87] on link "View External Url" at bounding box center [300, 87] width 36 height 6
click at [303, 143] on link "View External Url" at bounding box center [300, 144] width 36 height 6
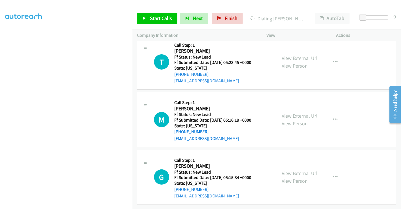
scroll to position [127, 0]
click at [301, 170] on link "View External Url" at bounding box center [300, 173] width 36 height 6
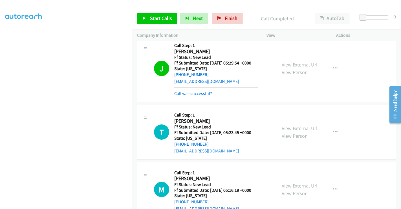
scroll to position [95, 0]
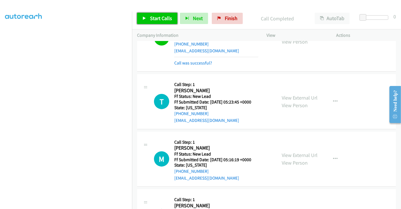
click at [155, 18] on span "Start Calls" at bounding box center [161, 18] width 22 height 6
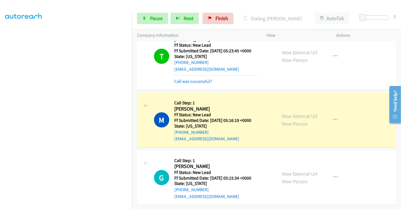
scroll to position [151, 0]
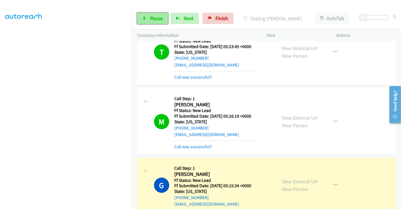
click at [156, 18] on span "Pause" at bounding box center [156, 18] width 13 height 6
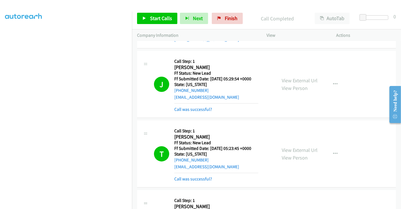
scroll to position [0, 0]
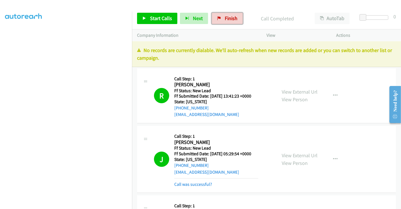
drag, startPoint x: 219, startPoint y: 19, endPoint x: 223, endPoint y: 34, distance: 15.7
click at [219, 19] on link "Finish" at bounding box center [227, 18] width 31 height 11
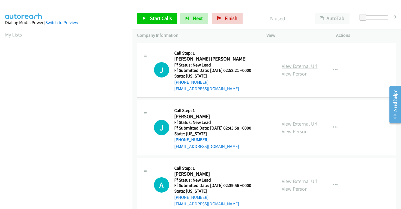
click at [289, 69] on link "View External Url" at bounding box center [300, 66] width 36 height 6
click at [299, 122] on link "View External Url" at bounding box center [300, 123] width 36 height 6
click at [300, 179] on link "View External Url" at bounding box center [300, 180] width 36 height 6
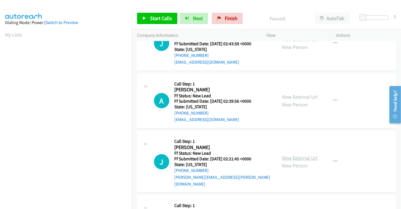
scroll to position [94, 0]
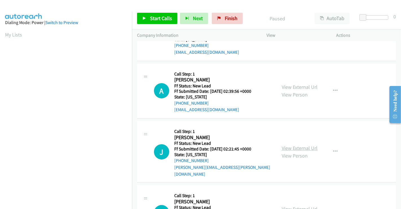
click at [301, 144] on link "View External Url" at bounding box center [300, 147] width 36 height 6
click at [298, 205] on link "View External Url" at bounding box center [300, 208] width 36 height 6
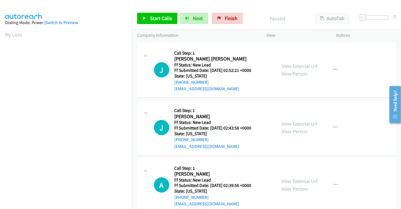
click at [96, 16] on aside "Dialing Mode: Power | Switch to Preview My Lists" at bounding box center [66, 168] width 132 height 312
click at [158, 19] on span "Start Calls" at bounding box center [161, 18] width 22 height 6
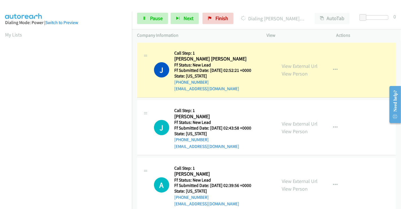
scroll to position [109, 0]
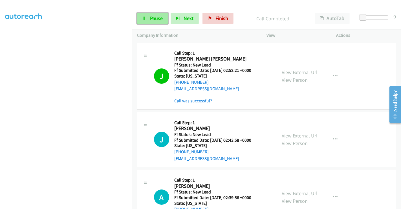
click at [149, 19] on link "Pause" at bounding box center [152, 18] width 31 height 11
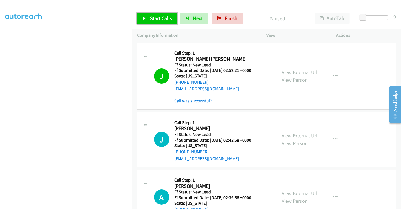
click at [149, 19] on link "Start Calls" at bounding box center [157, 18] width 40 height 11
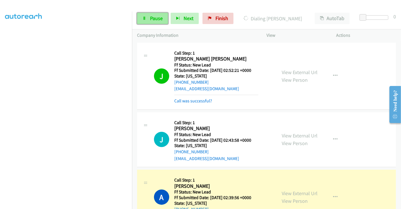
click at [153, 16] on span "Pause" at bounding box center [156, 18] width 13 height 6
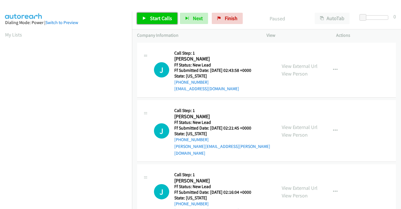
click at [152, 18] on span "Start Calls" at bounding box center [161, 18] width 22 height 6
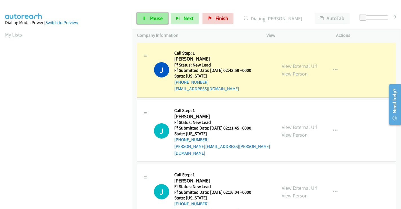
click at [153, 16] on span "Pause" at bounding box center [156, 18] width 13 height 6
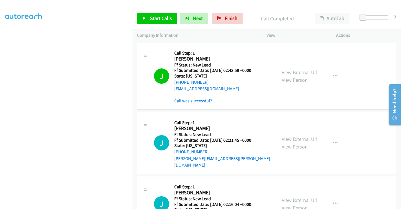
click at [188, 100] on link "Call was successful?" at bounding box center [193, 100] width 38 height 5
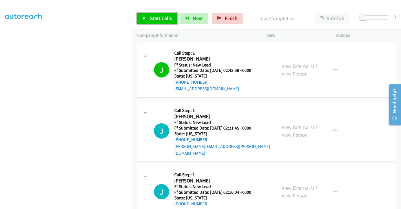
click at [154, 16] on span "Start Calls" at bounding box center [161, 18] width 22 height 6
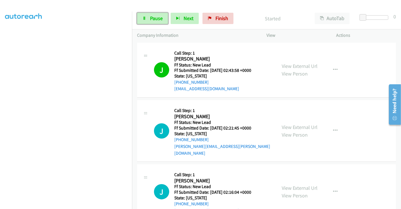
click at [154, 16] on span "Pause" at bounding box center [156, 18] width 13 height 6
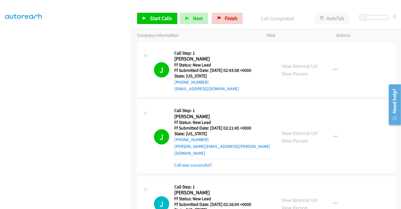
click at [347, 84] on div "View External Url View Person View External Url Email Schedule/Manage Callback …" at bounding box center [314, 70] width 75 height 45
click at [154, 16] on span "Start Calls" at bounding box center [161, 18] width 22 height 6
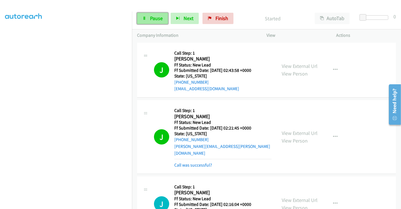
click at [152, 18] on span "Pause" at bounding box center [156, 18] width 13 height 6
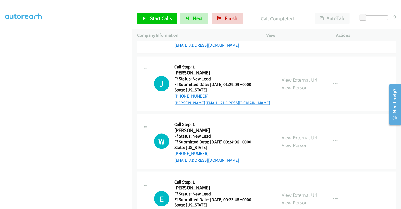
scroll to position [610, 0]
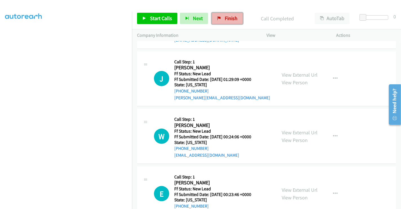
click at [225, 19] on span "Finish" at bounding box center [231, 18] width 13 height 6
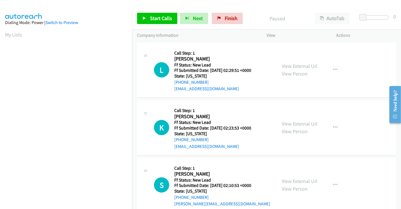
drag, startPoint x: 295, startPoint y: 68, endPoint x: 299, endPoint y: 81, distance: 13.3
click at [295, 68] on link "View External Url" at bounding box center [300, 66] width 36 height 6
click at [304, 123] on link "View External Url" at bounding box center [300, 123] width 36 height 6
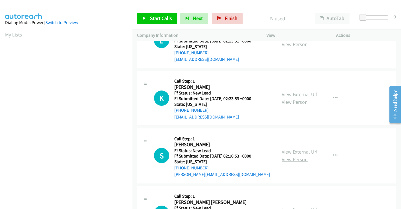
scroll to position [94, 0]
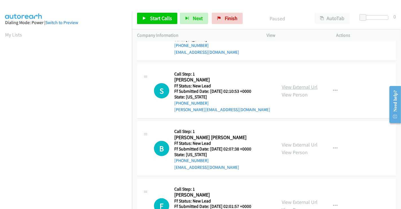
click at [297, 88] on link "View External Url" at bounding box center [300, 87] width 36 height 6
click at [299, 142] on link "View External Url" at bounding box center [300, 144] width 36 height 6
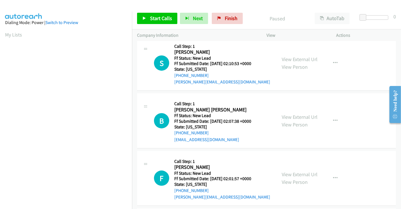
scroll to position [157, 0]
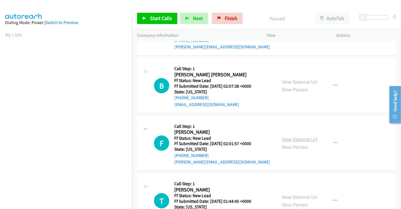
click at [303, 136] on link "View External Url" at bounding box center [300, 139] width 36 height 6
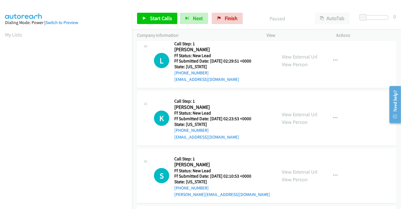
scroll to position [0, 0]
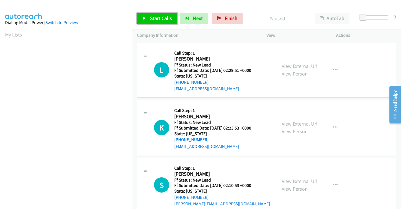
click at [154, 22] on link "Start Calls" at bounding box center [157, 18] width 40 height 11
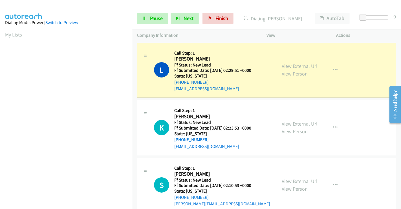
scroll to position [109, 0]
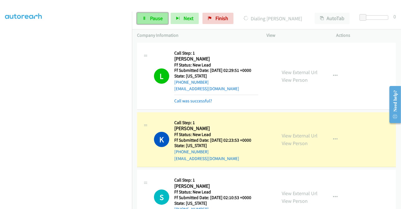
click at [149, 17] on link "Pause" at bounding box center [152, 18] width 31 height 11
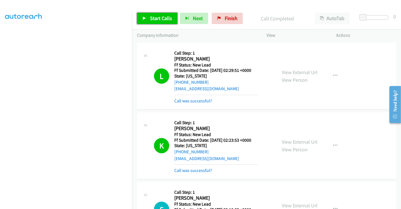
click at [158, 20] on span "Start Calls" at bounding box center [161, 18] width 22 height 6
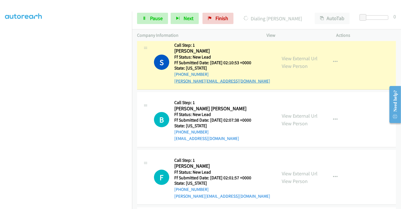
scroll to position [157, 0]
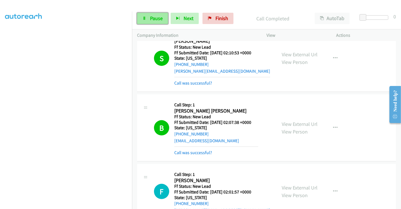
click at [155, 19] on span "Pause" at bounding box center [156, 18] width 13 height 6
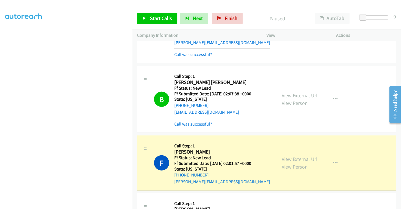
scroll to position [219, 0]
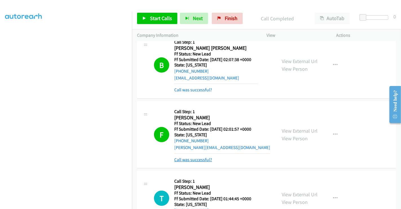
click at [202, 160] on link "Call was successful?" at bounding box center [193, 159] width 38 height 5
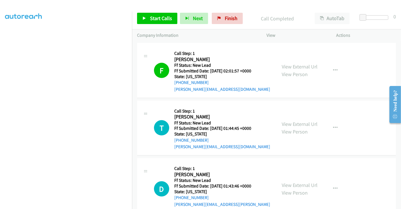
scroll to position [313, 0]
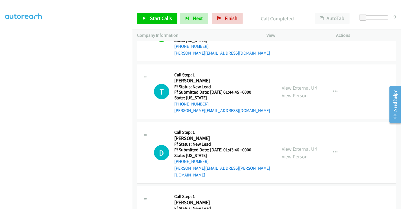
click at [299, 89] on link "View External Url" at bounding box center [300, 87] width 36 height 6
click at [299, 145] on link "View External Url" at bounding box center [300, 148] width 36 height 6
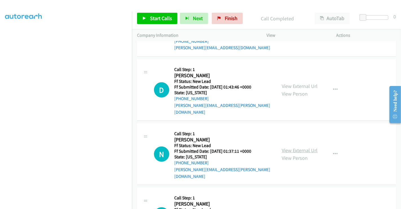
click at [293, 147] on link "View External Url" at bounding box center [300, 150] width 36 height 6
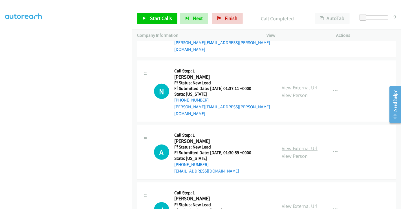
click at [297, 145] on link "View External Url" at bounding box center [300, 148] width 36 height 6
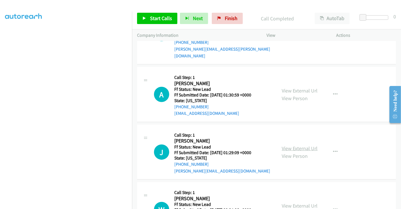
scroll to position [501, 0]
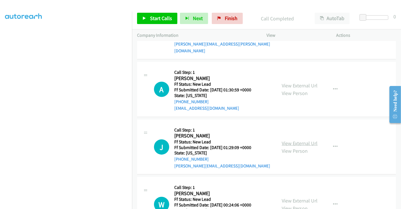
click at [298, 140] on link "View External Url" at bounding box center [300, 143] width 36 height 6
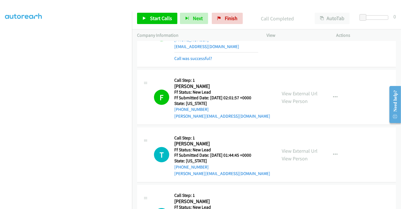
scroll to position [313, 0]
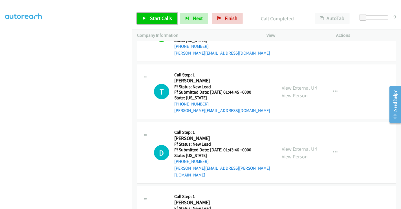
click at [154, 21] on span "Start Calls" at bounding box center [161, 18] width 22 height 6
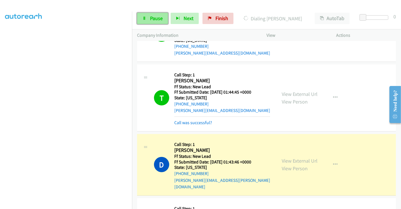
click at [154, 17] on span "Pause" at bounding box center [156, 18] width 13 height 6
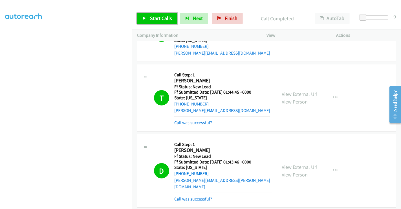
click at [154, 18] on span "Start Calls" at bounding box center [161, 18] width 22 height 6
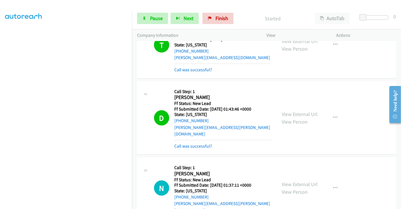
scroll to position [376, 0]
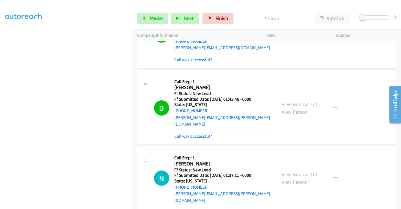
click at [200, 133] on link "Call was successful?" at bounding box center [193, 135] width 38 height 5
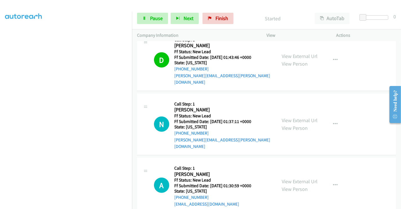
scroll to position [439, 0]
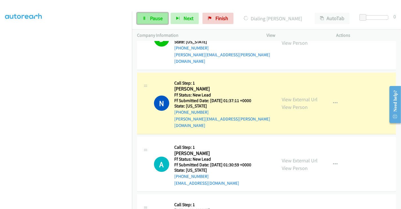
click at [155, 18] on span "Pause" at bounding box center [156, 18] width 13 height 6
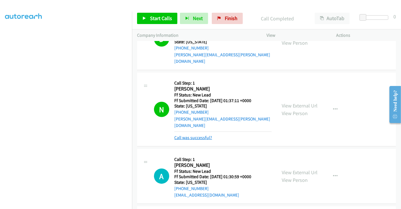
click at [193, 135] on link "Call was successful?" at bounding box center [193, 137] width 38 height 5
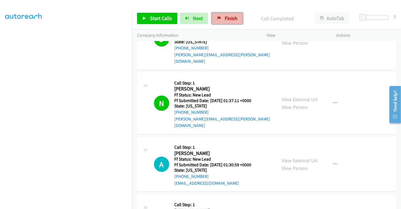
click at [225, 17] on span "Finish" at bounding box center [231, 18] width 13 height 6
